Goal: Browse casually

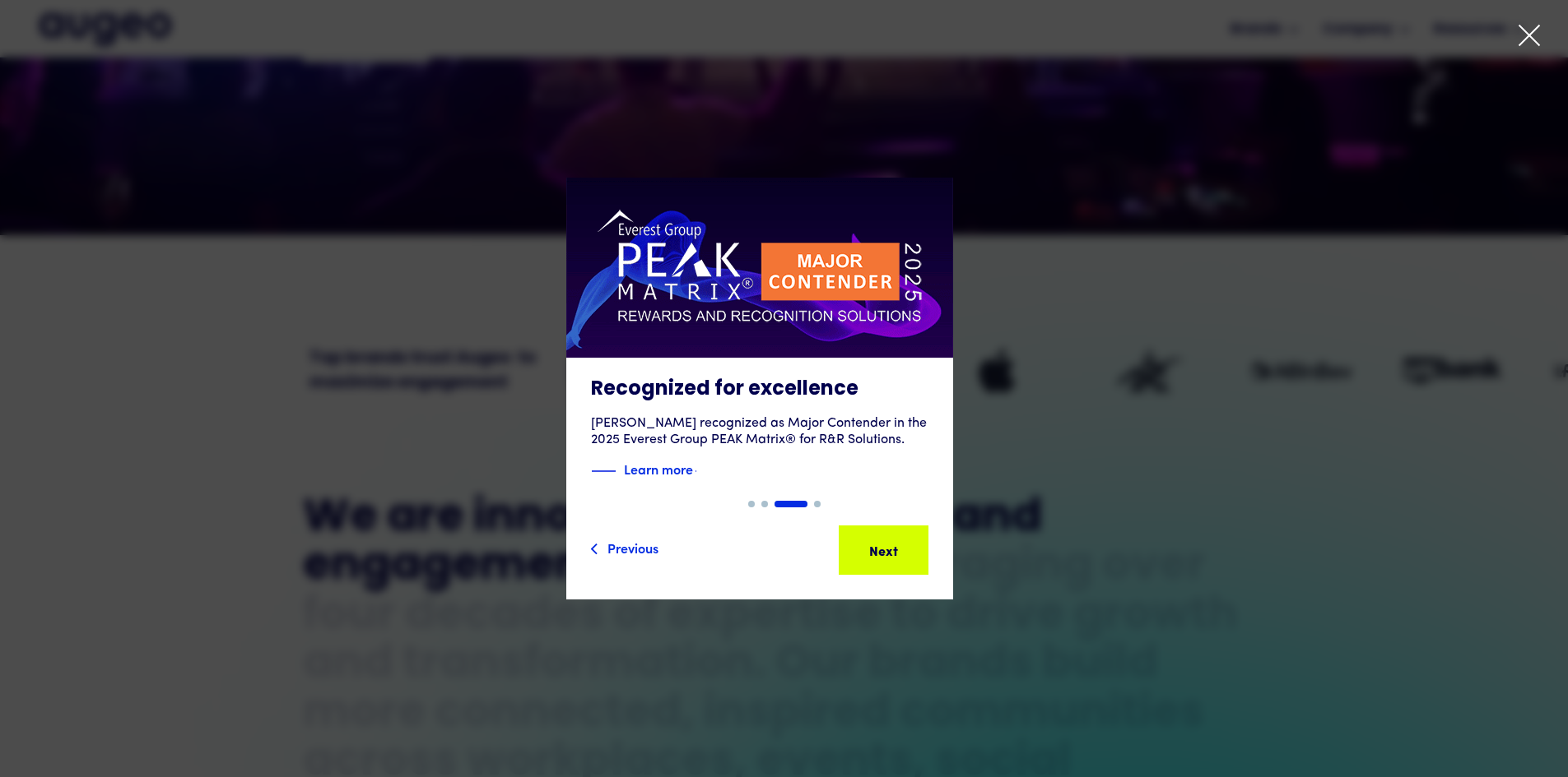
click at [1522, 40] on icon at bounding box center [1530, 36] width 25 height 25
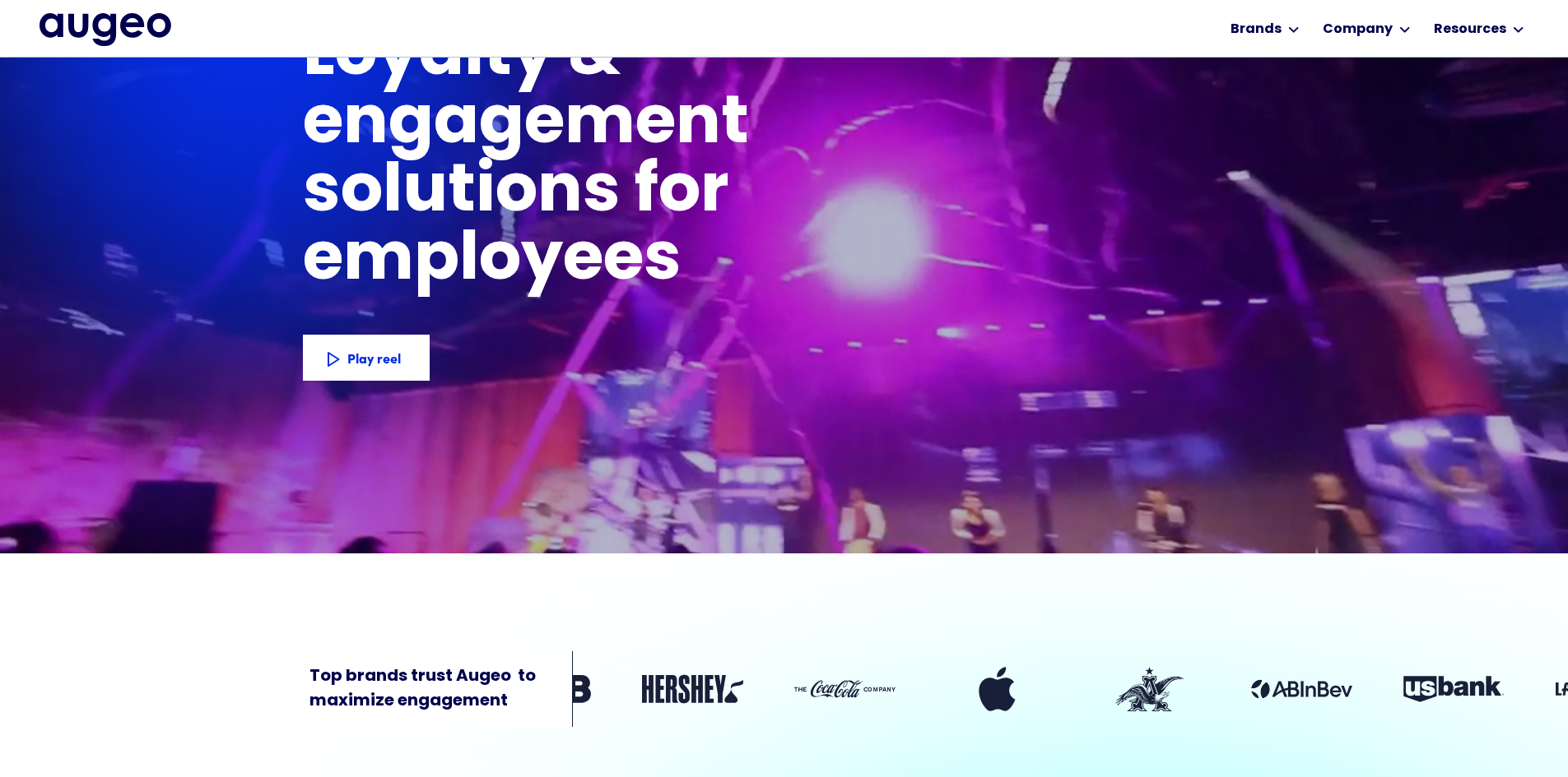
scroll to position [172, 0]
